Goal: Navigation & Orientation: Find specific page/section

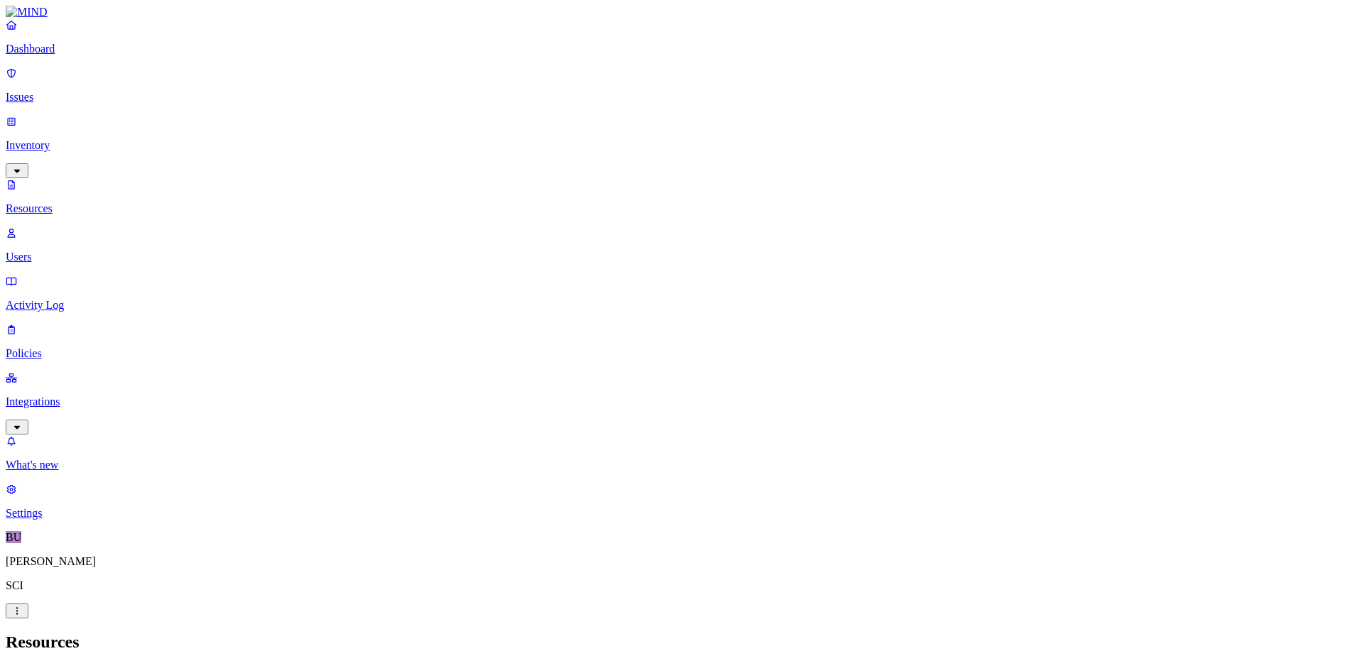
click at [57, 396] on p "Integrations" at bounding box center [679, 402] width 1347 height 13
click at [59, 55] on p "Dashboard" at bounding box center [679, 49] width 1347 height 13
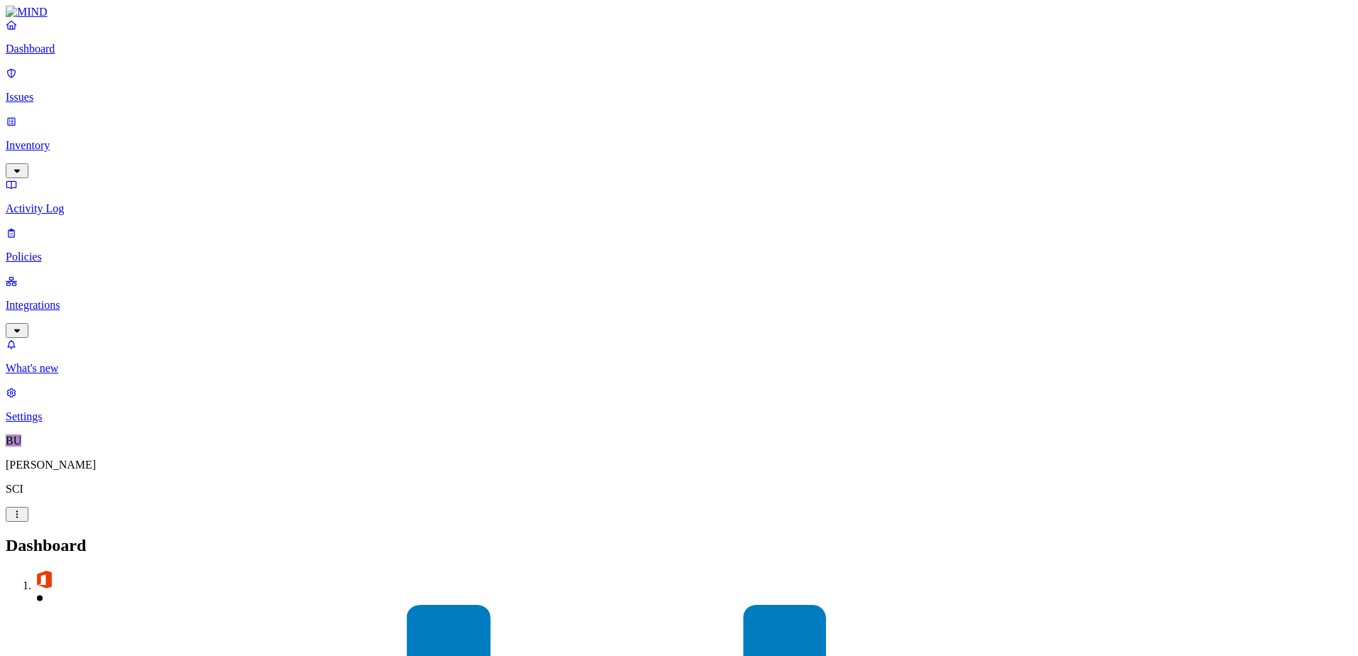
click at [71, 299] on p "Integrations" at bounding box center [679, 305] width 1347 height 13
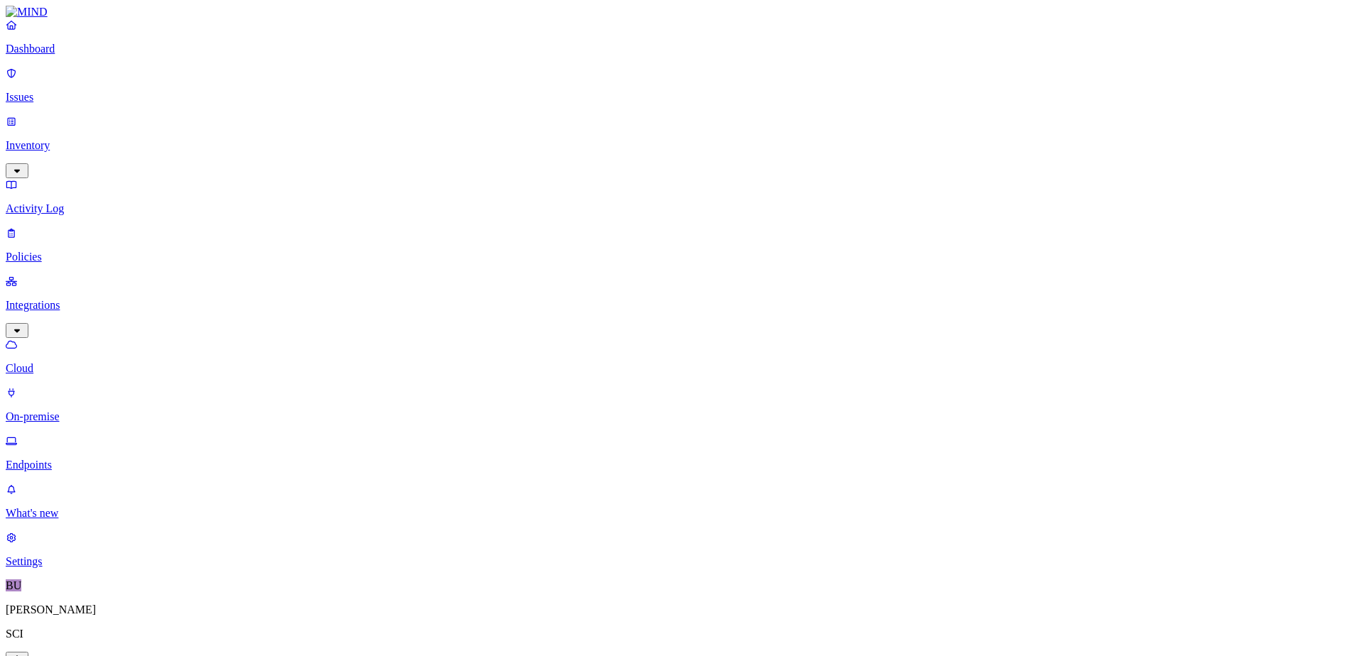
click at [73, 411] on p "On-premise" at bounding box center [679, 417] width 1347 height 13
click at [66, 299] on p "Integrations" at bounding box center [679, 305] width 1347 height 13
click at [50, 55] on p "Dashboard" at bounding box center [679, 49] width 1347 height 13
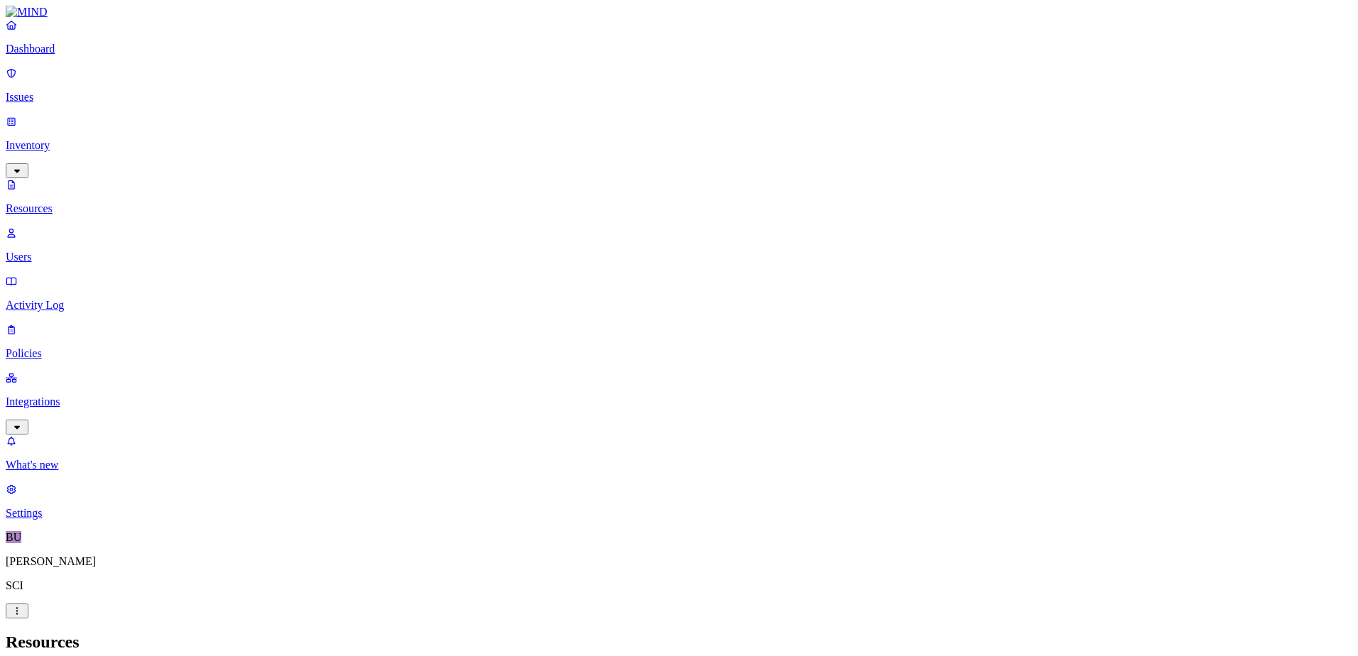
click at [38, 347] on p "Policies" at bounding box center [679, 353] width 1347 height 13
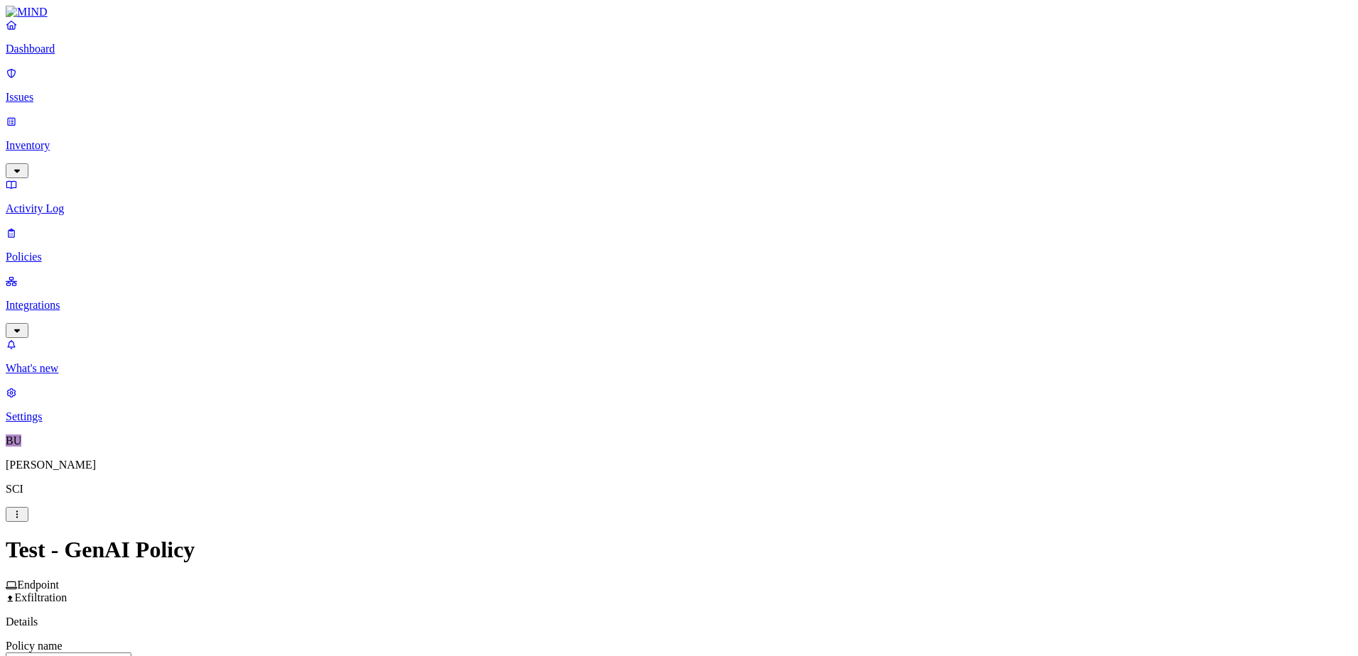
scroll to position [675, 0]
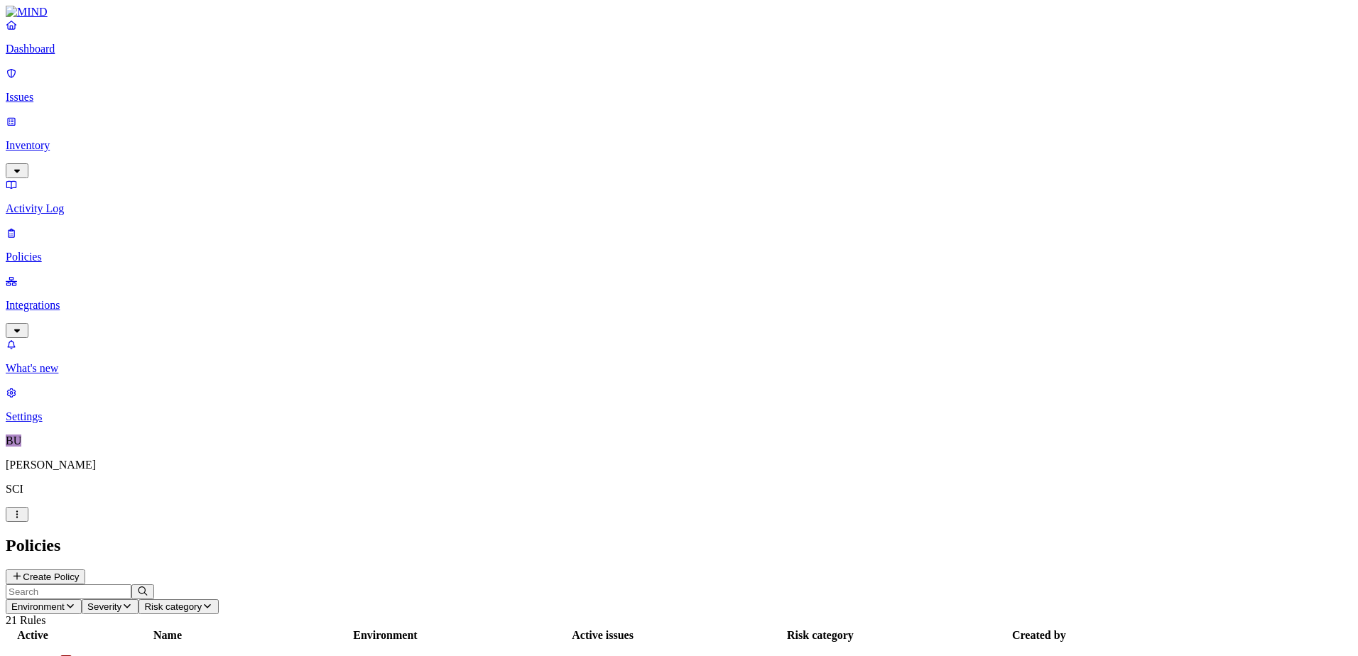
drag, startPoint x: 950, startPoint y: 16, endPoint x: 757, endPoint y: 71, distance: 200.1
click at [70, 55] on p "Dashboard" at bounding box center [679, 49] width 1347 height 13
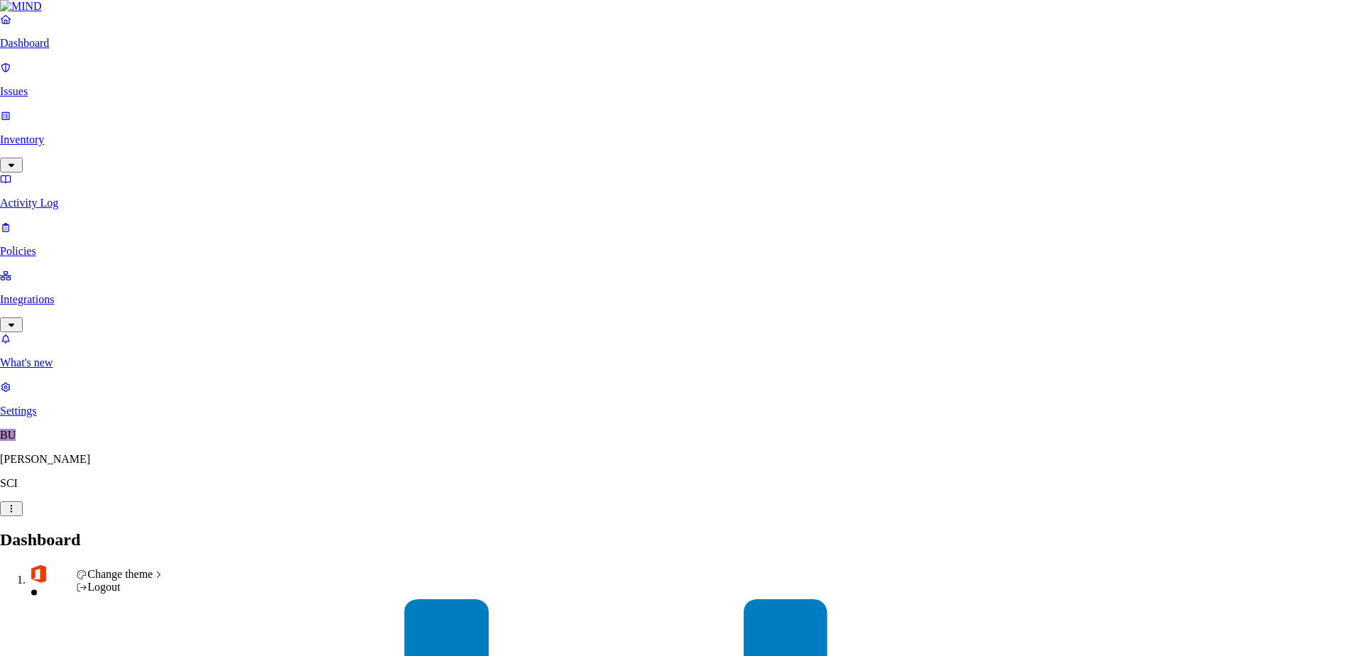
click at [131, 594] on div "Logout" at bounding box center [120, 587] width 88 height 13
